Goal: Task Accomplishment & Management: Manage account settings

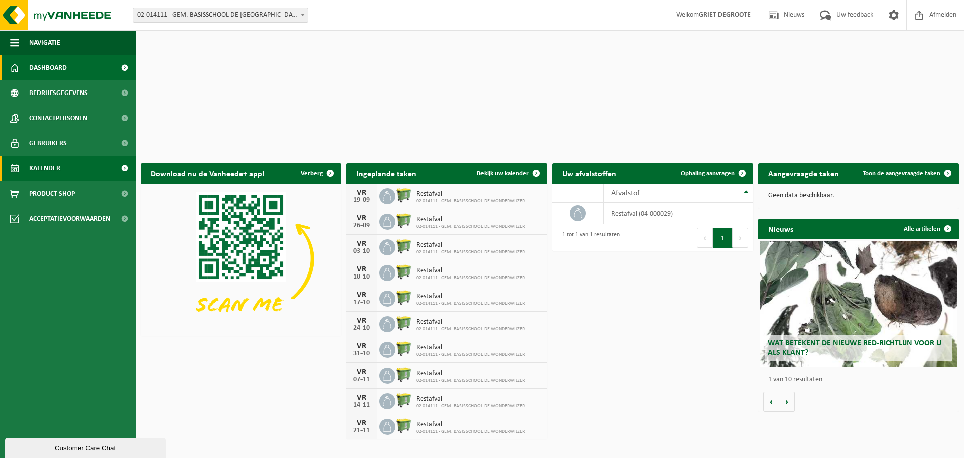
click at [58, 160] on span "Kalender" at bounding box center [44, 168] width 31 height 25
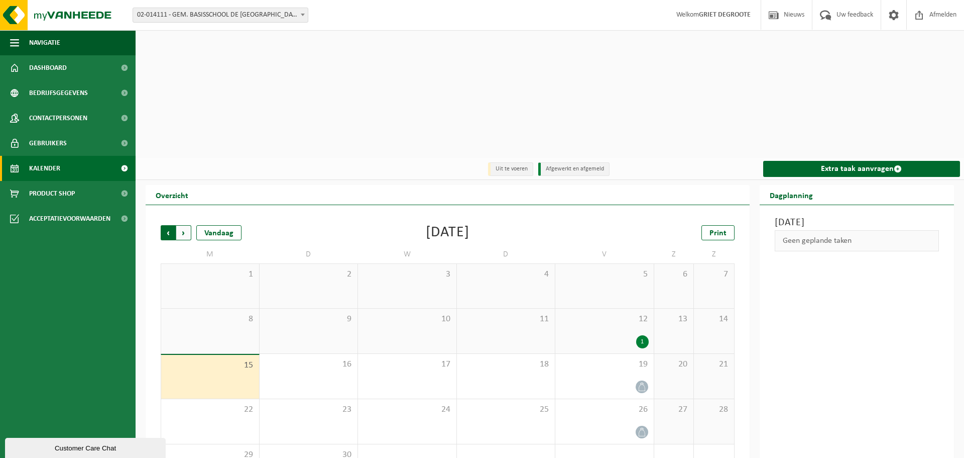
click at [187, 225] on span "Volgende" at bounding box center [183, 232] width 15 height 15
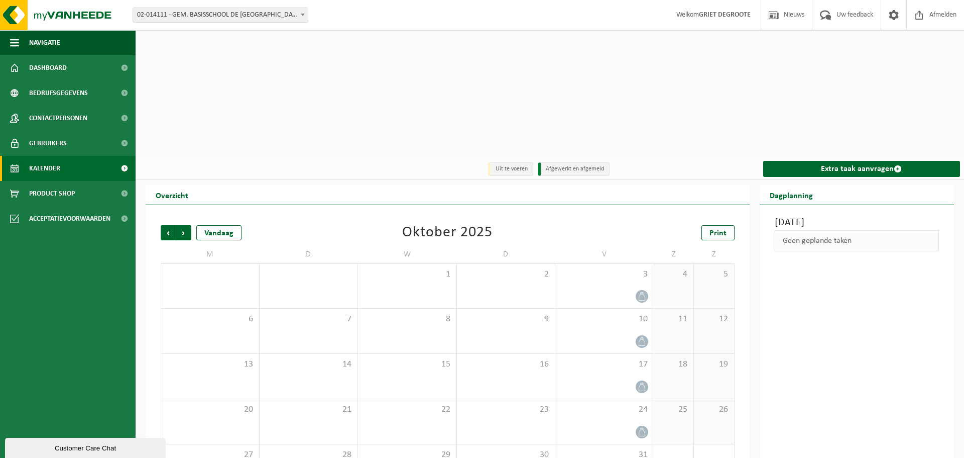
click at [187, 225] on span "Volgende" at bounding box center [183, 232] width 15 height 15
click at [170, 225] on span "Vorige" at bounding box center [168, 232] width 15 height 15
click at [933, 251] on span "button" at bounding box center [932, 261] width 8 height 20
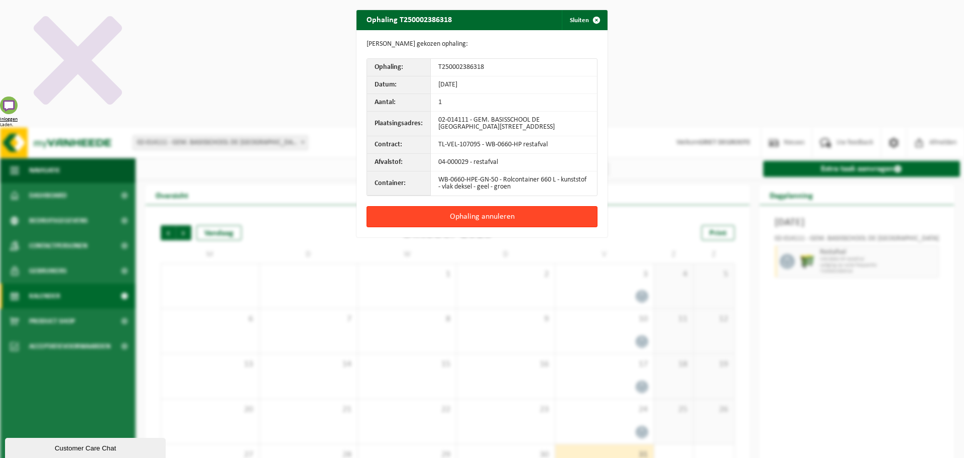
click at [497, 215] on button "Ophaling annuleren" at bounding box center [482, 216] width 231 height 21
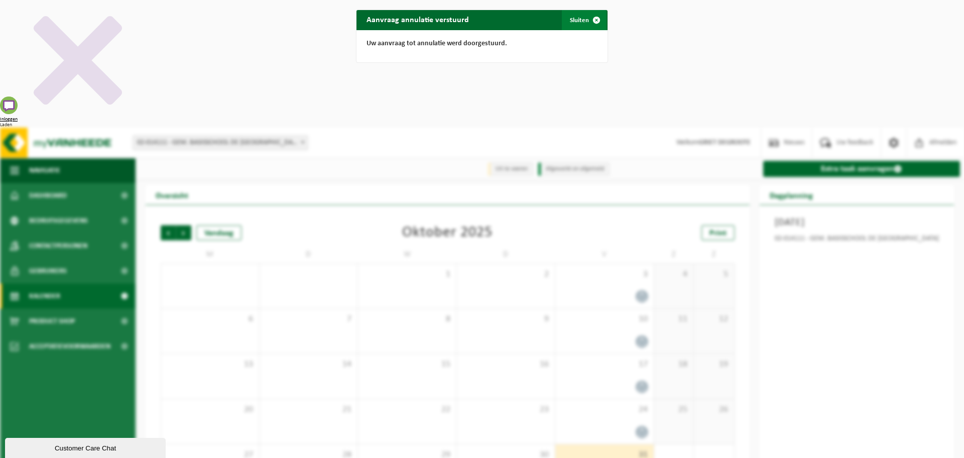
click at [576, 20] on button "Sluiten" at bounding box center [584, 20] width 45 height 20
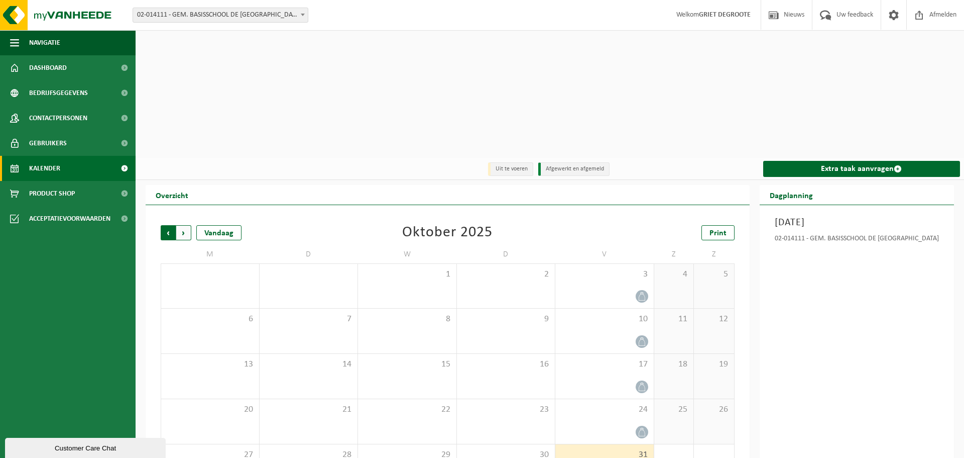
click at [181, 225] on span "Volgende" at bounding box center [183, 232] width 15 height 15
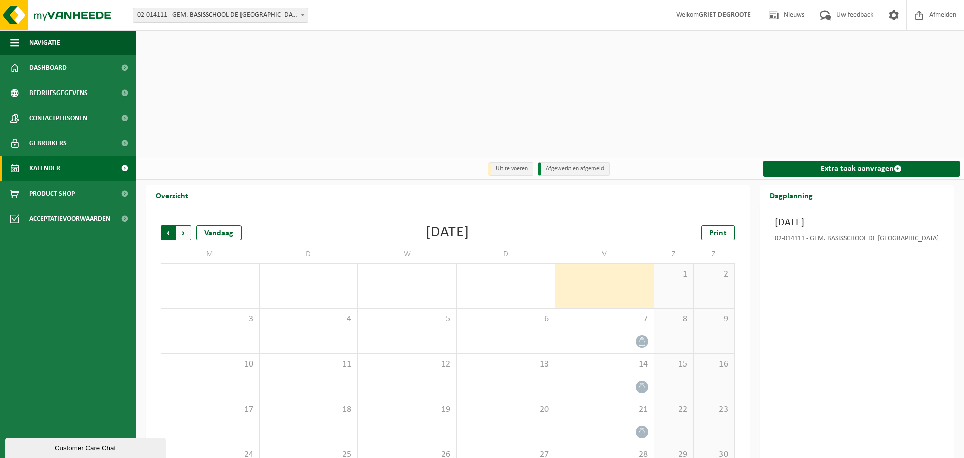
click at [181, 225] on span "Volgende" at bounding box center [183, 232] width 15 height 15
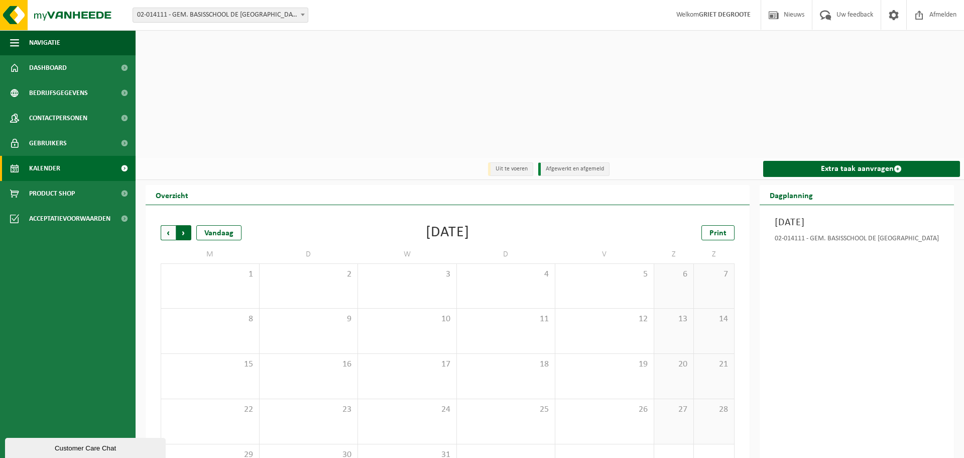
click at [168, 225] on span "Vorige" at bounding box center [168, 232] width 15 height 15
